Goal: Task Accomplishment & Management: Use online tool/utility

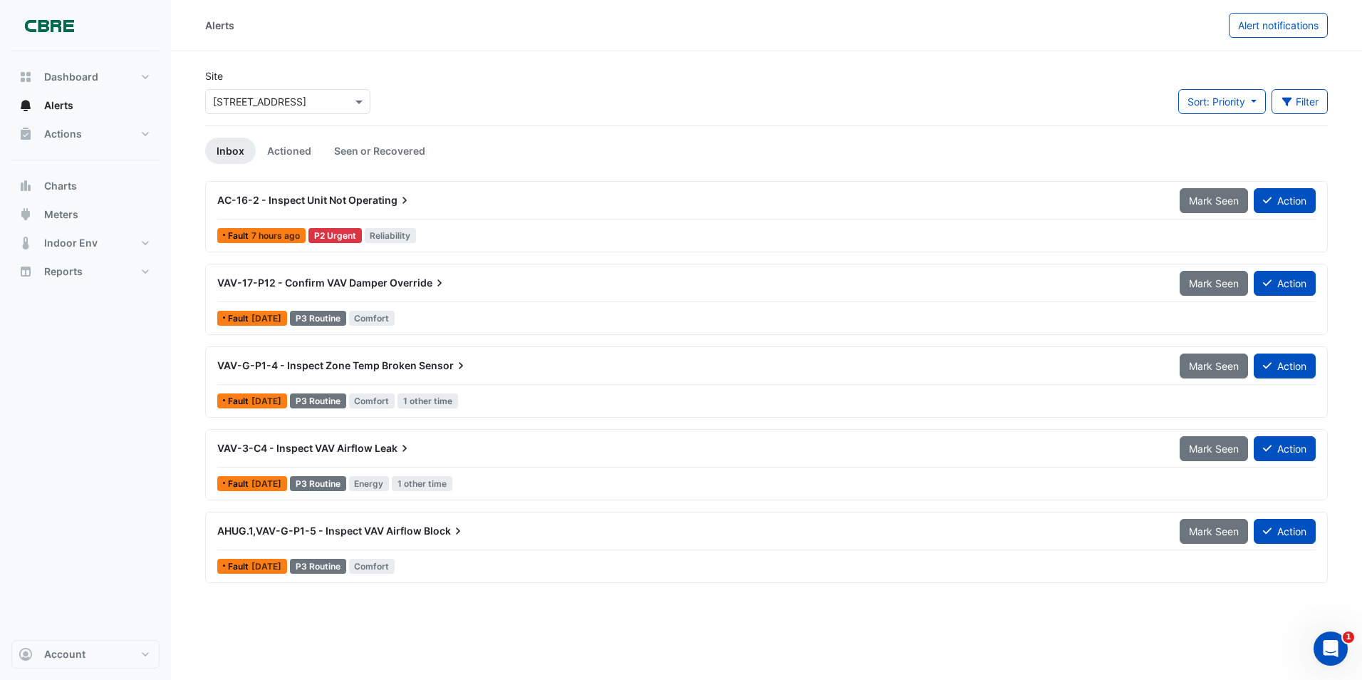
click at [277, 200] on span "AC-16-2 - Inspect Unit Not" at bounding box center [281, 200] width 129 height 12
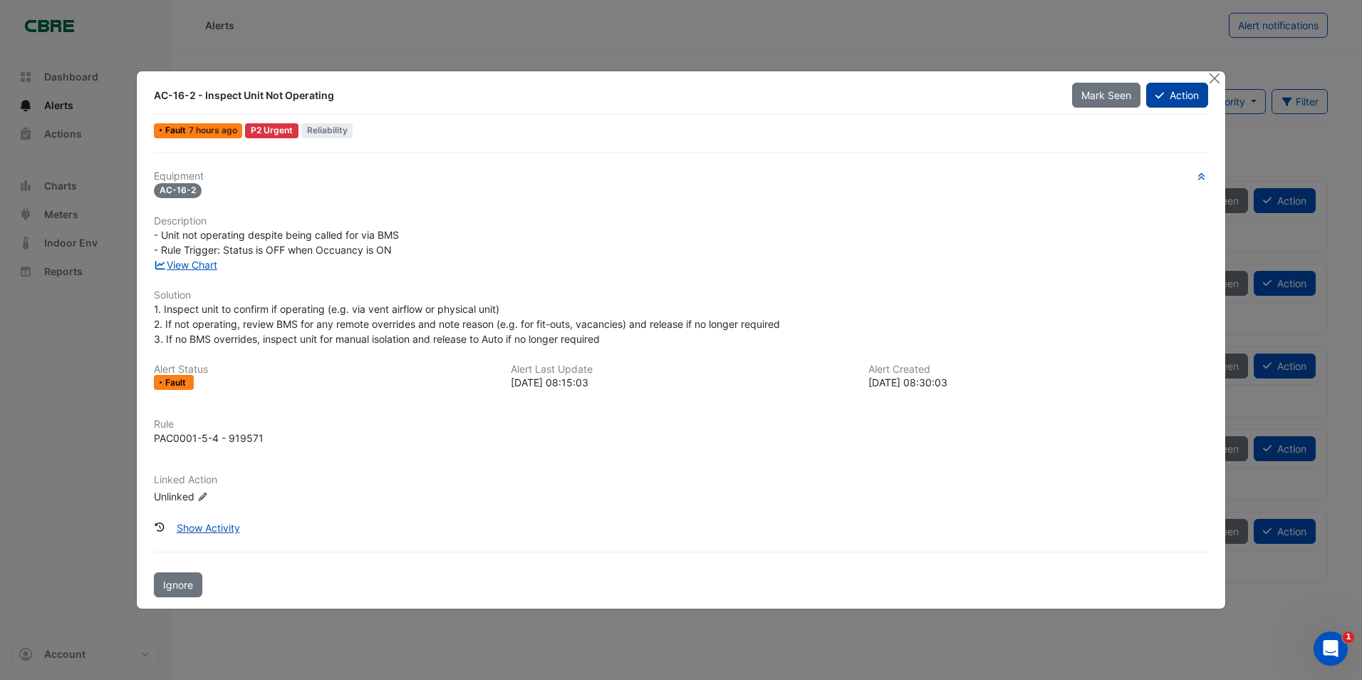
click at [1181, 91] on button "Action" at bounding box center [1177, 95] width 62 height 25
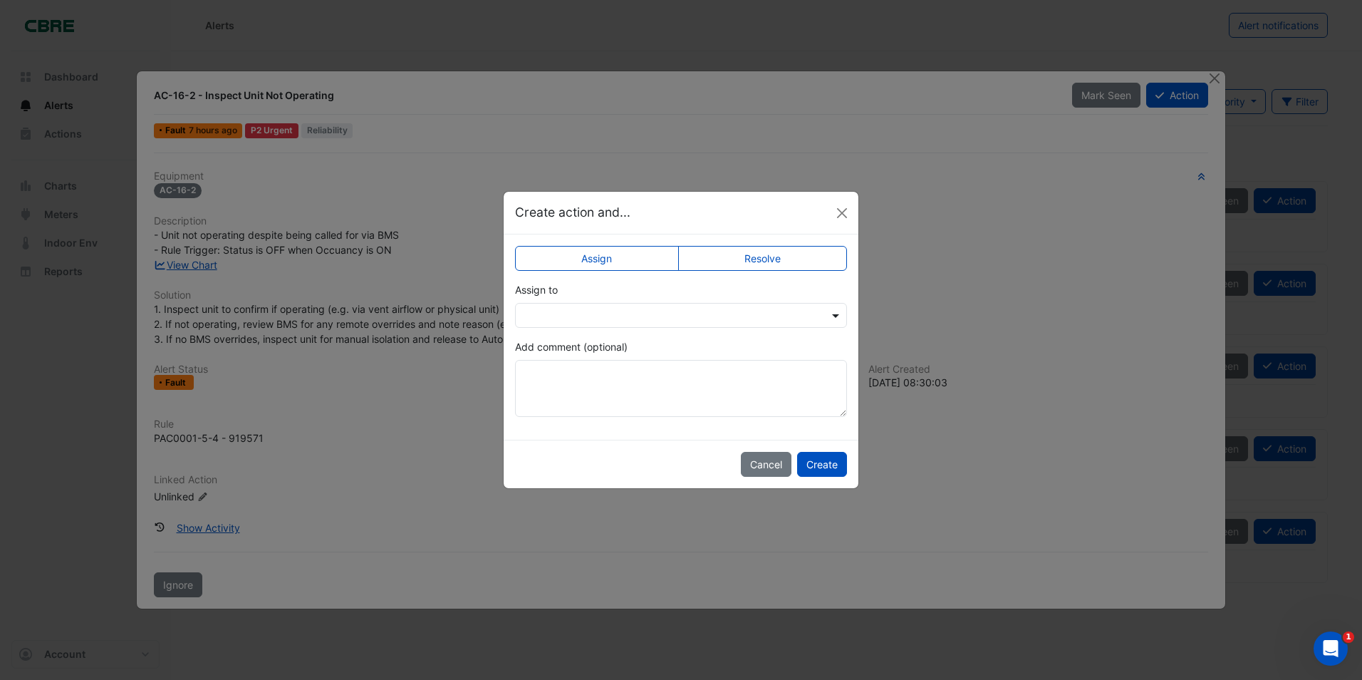
click at [831, 315] on span at bounding box center [838, 315] width 18 height 15
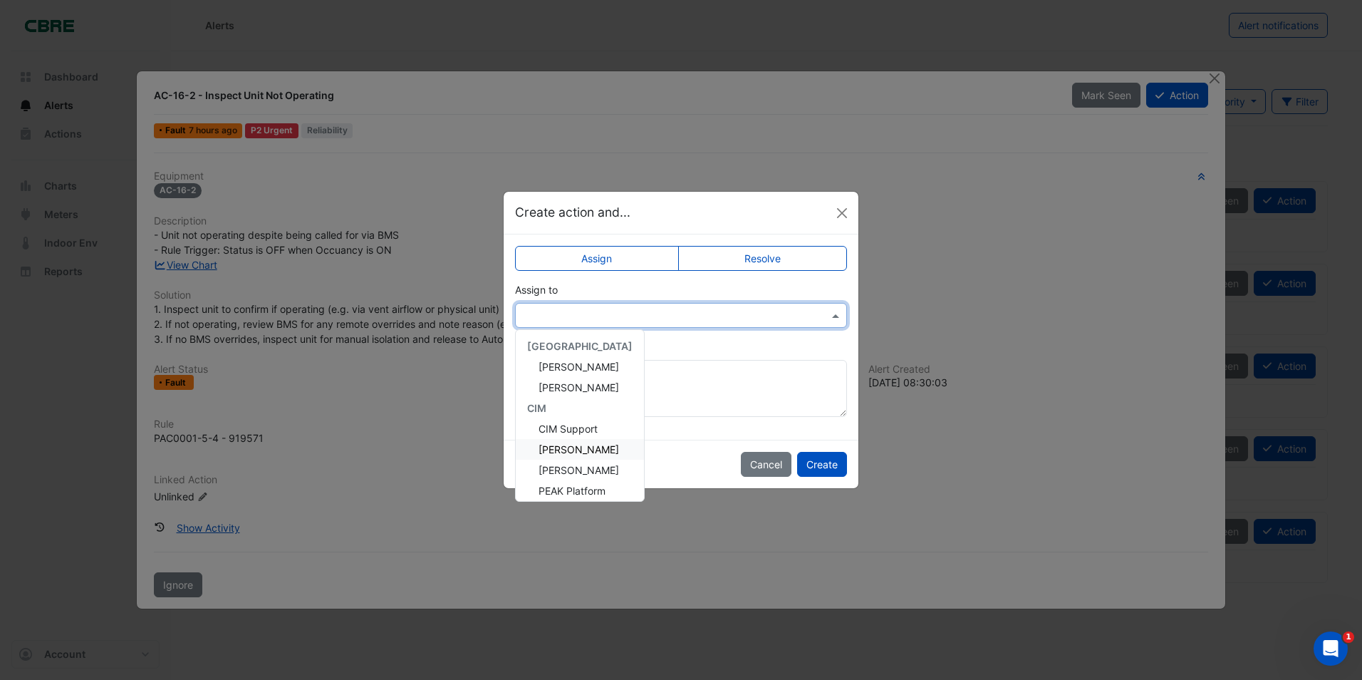
scroll to position [71, 0]
click at [586, 457] on span "[PERSON_NAME]" at bounding box center [579, 461] width 81 height 12
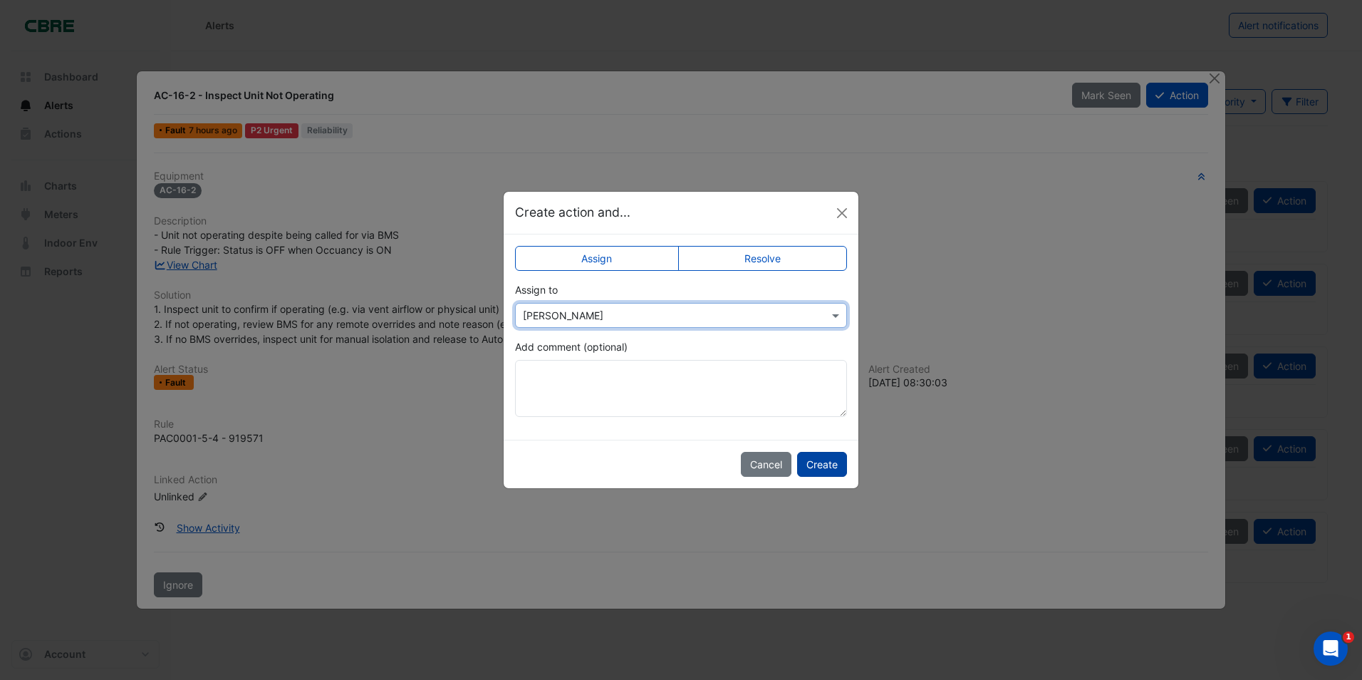
click at [825, 466] on button "Create" at bounding box center [822, 464] width 50 height 25
